Goal: Information Seeking & Learning: Learn about a topic

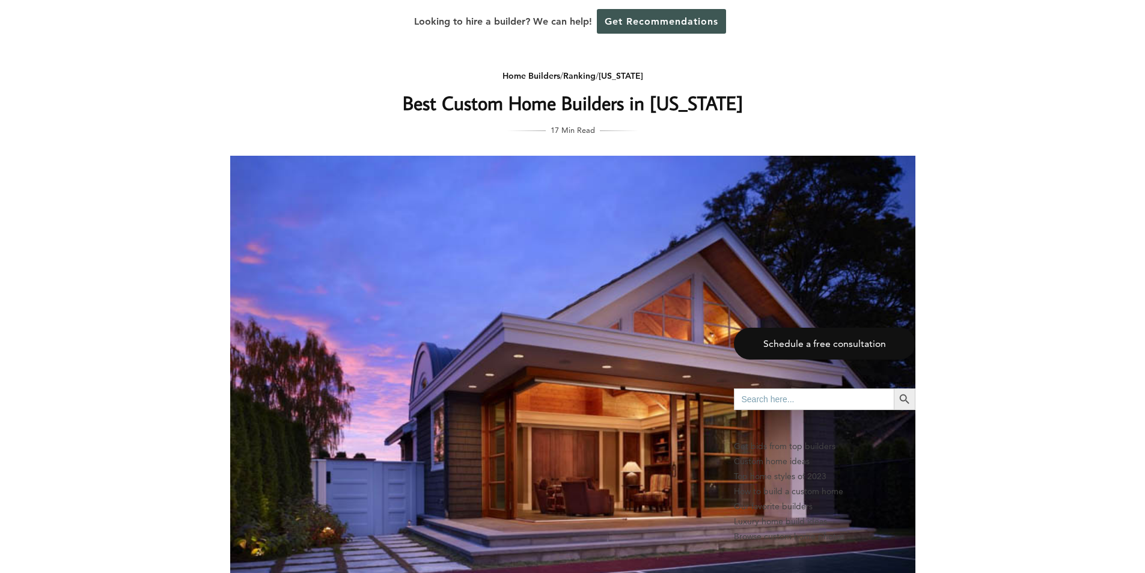
scroll to position [8895, 0]
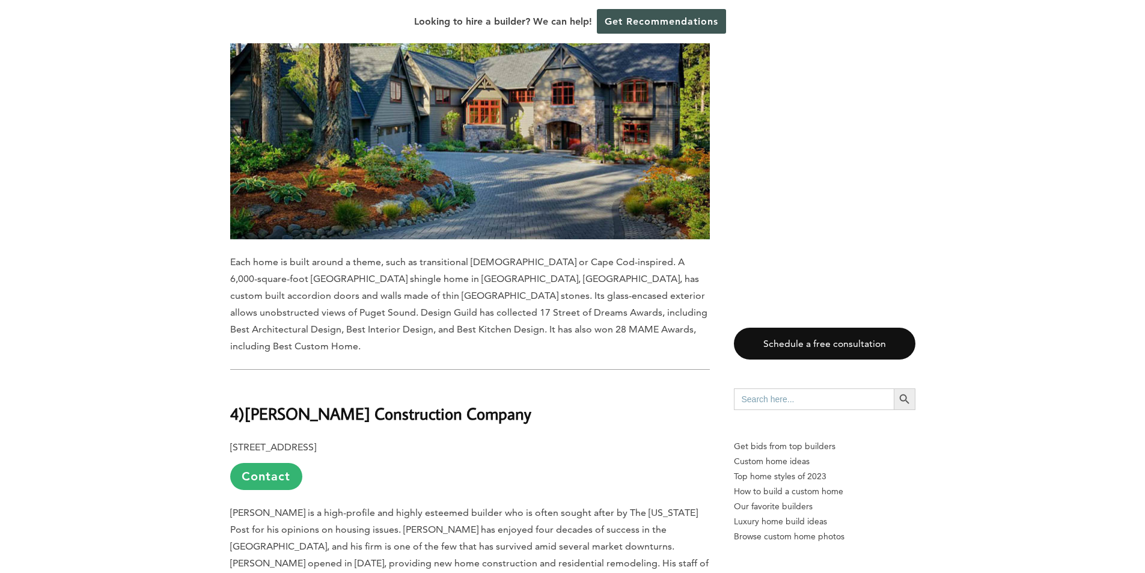
drag, startPoint x: 248, startPoint y: 124, endPoint x: 543, endPoint y: 131, distance: 295.2
click at [543, 384] on h2 "4) [PERSON_NAME] Construction Company" at bounding box center [470, 404] width 480 height 41
copy b "[PERSON_NAME] Construction Company"
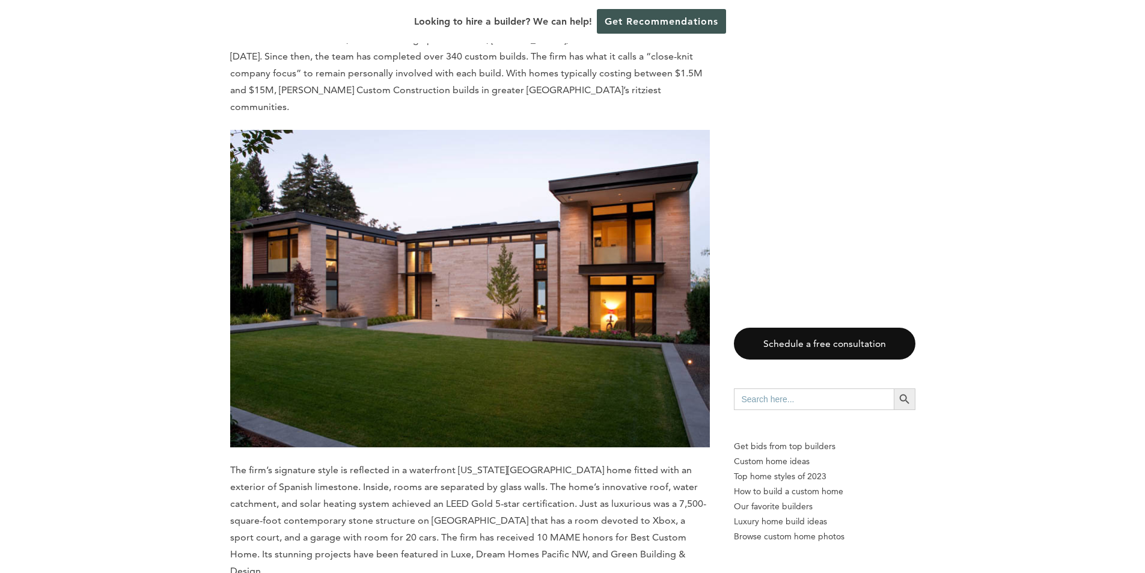
scroll to position [10337, 0]
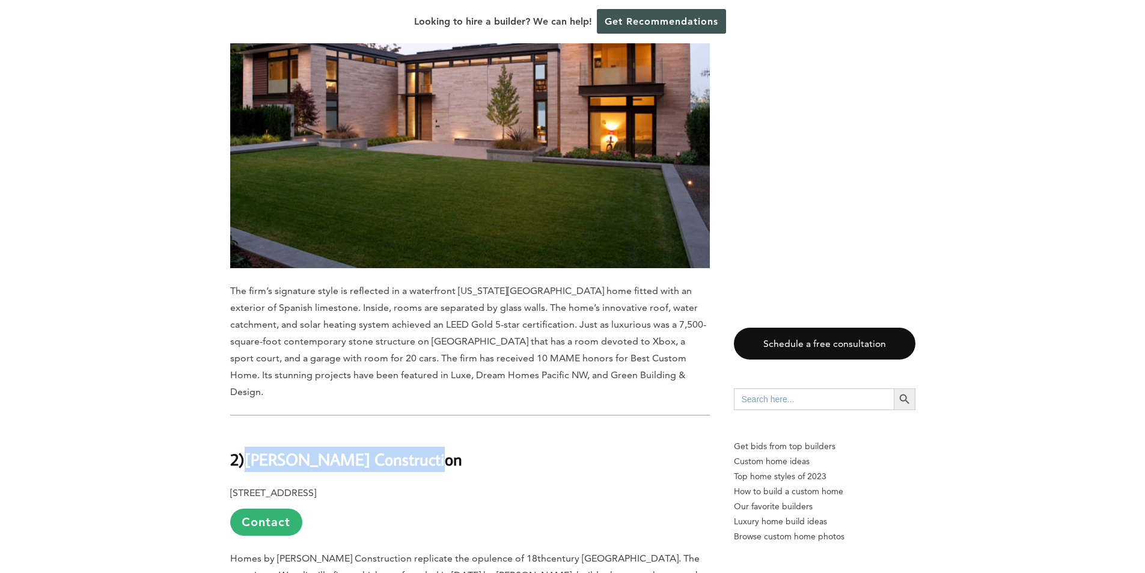
drag, startPoint x: 249, startPoint y: 120, endPoint x: 426, endPoint y: 121, distance: 176.7
click at [426, 430] on h2 "2) [PERSON_NAME] Construction" at bounding box center [470, 450] width 480 height 41
copy b "[PERSON_NAME] Construction"
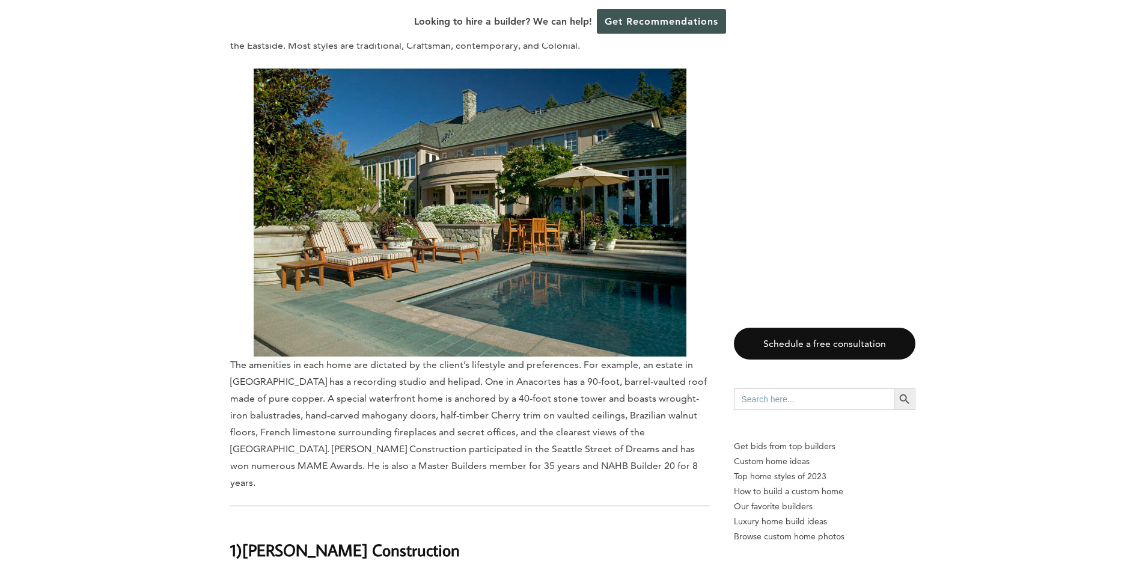
scroll to position [10938, 0]
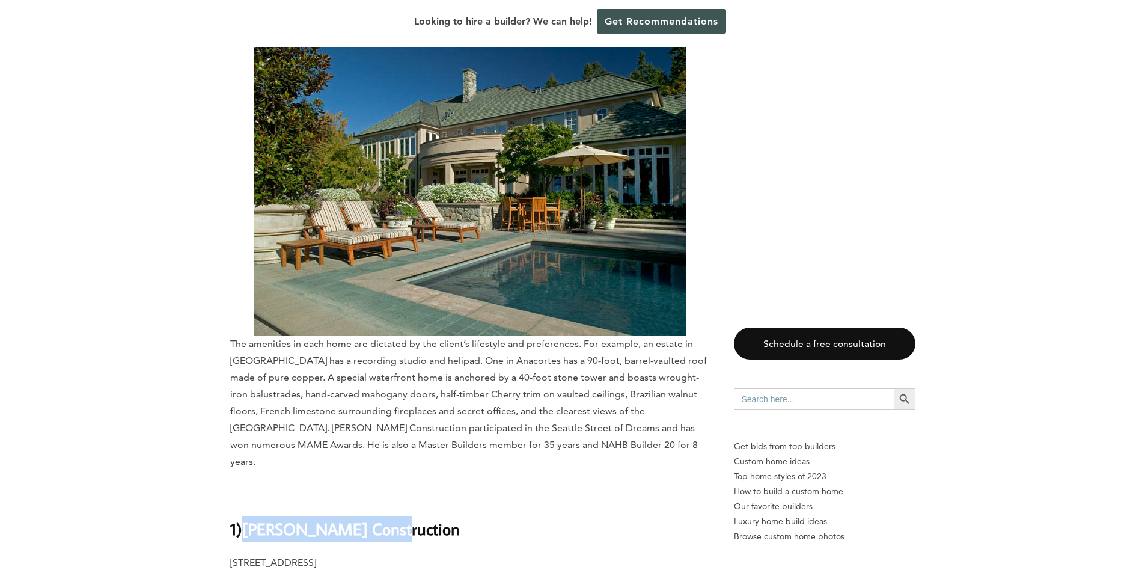
drag, startPoint x: 243, startPoint y: 173, endPoint x: 383, endPoint y: 175, distance: 140.0
click at [383, 499] on h2 "1) [PERSON_NAME] Construction" at bounding box center [470, 519] width 480 height 41
click at [356, 518] on b "[PERSON_NAME] Construction" at bounding box center [351, 528] width 218 height 21
drag, startPoint x: 248, startPoint y: 172, endPoint x: 374, endPoint y: 177, distance: 126.3
click at [374, 518] on b "[PERSON_NAME] Construction" at bounding box center [351, 528] width 218 height 21
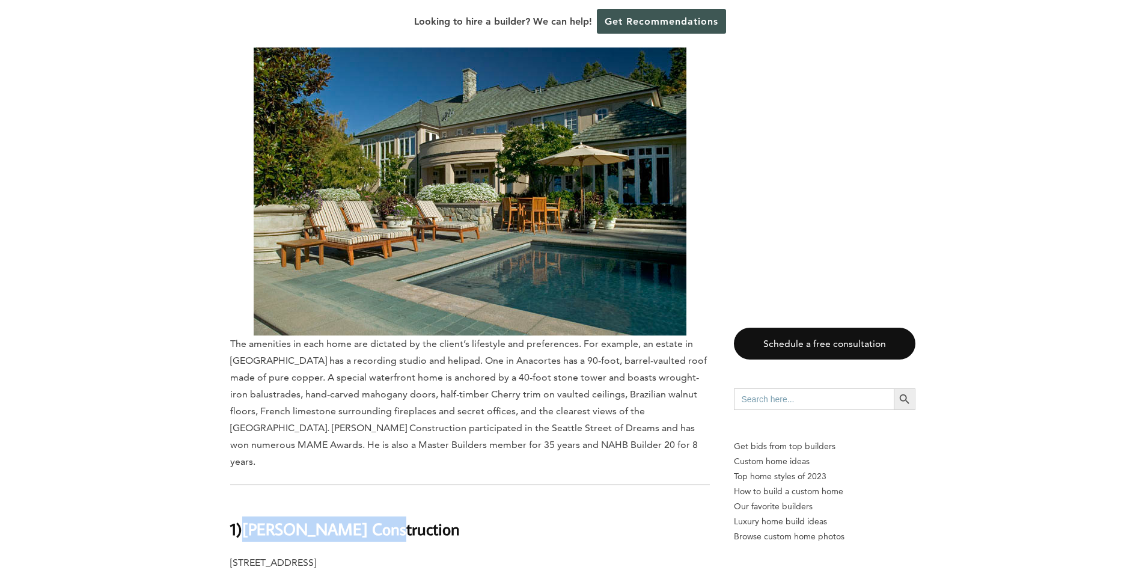
copy b "[PERSON_NAME] Construction"
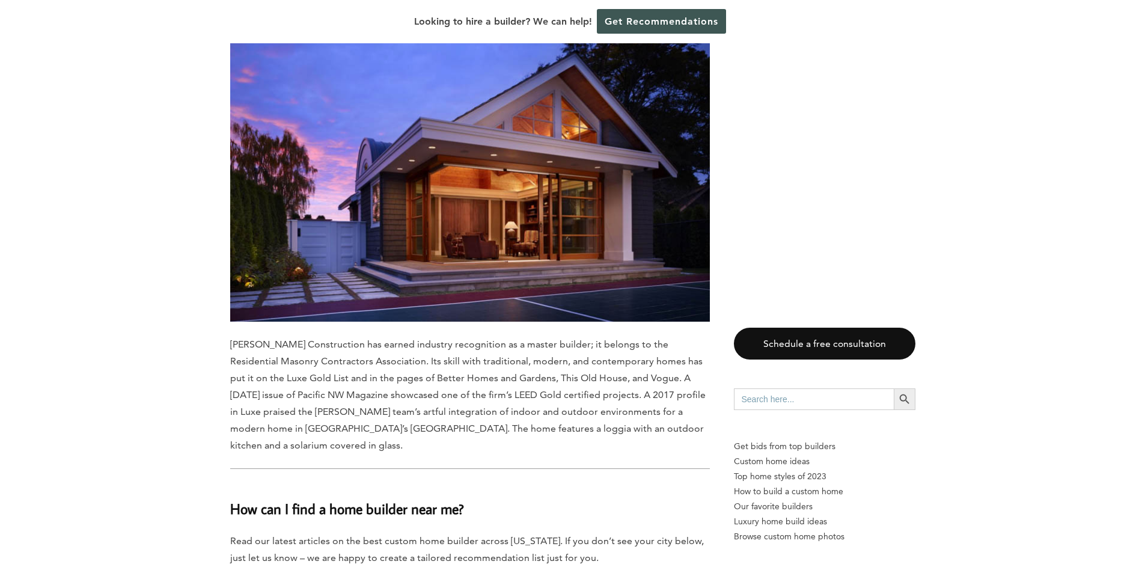
scroll to position [11780, 0]
